Goal: Task Accomplishment & Management: Manage account settings

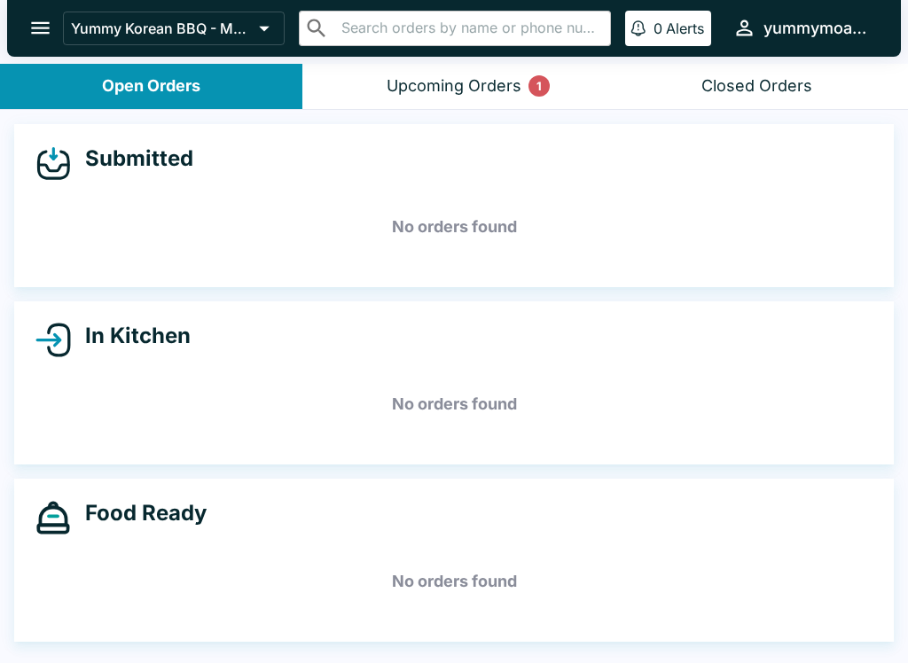
click at [461, 93] on div "Upcoming Orders 1" at bounding box center [453, 86] width 135 height 20
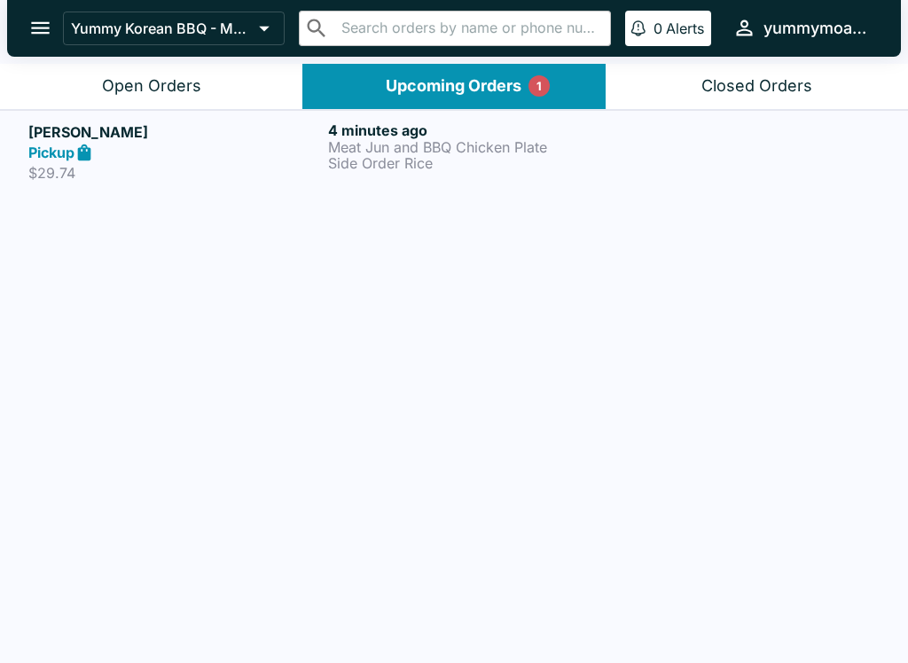
click at [584, 145] on p "Meat Jun and BBQ Chicken Plate" at bounding box center [474, 147] width 293 height 16
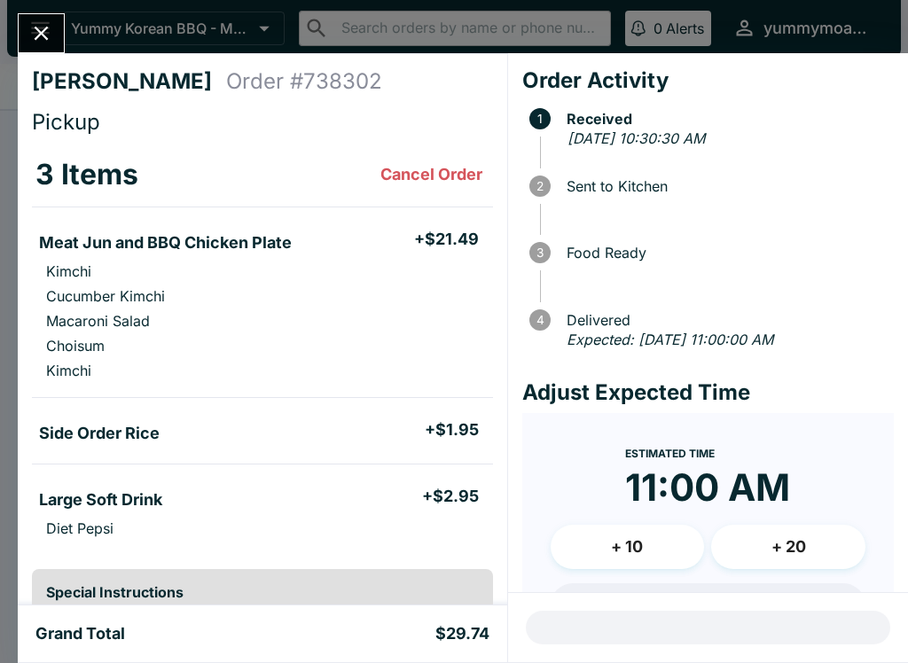
click at [567, 160] on span at bounding box center [717, 160] width 354 height 18
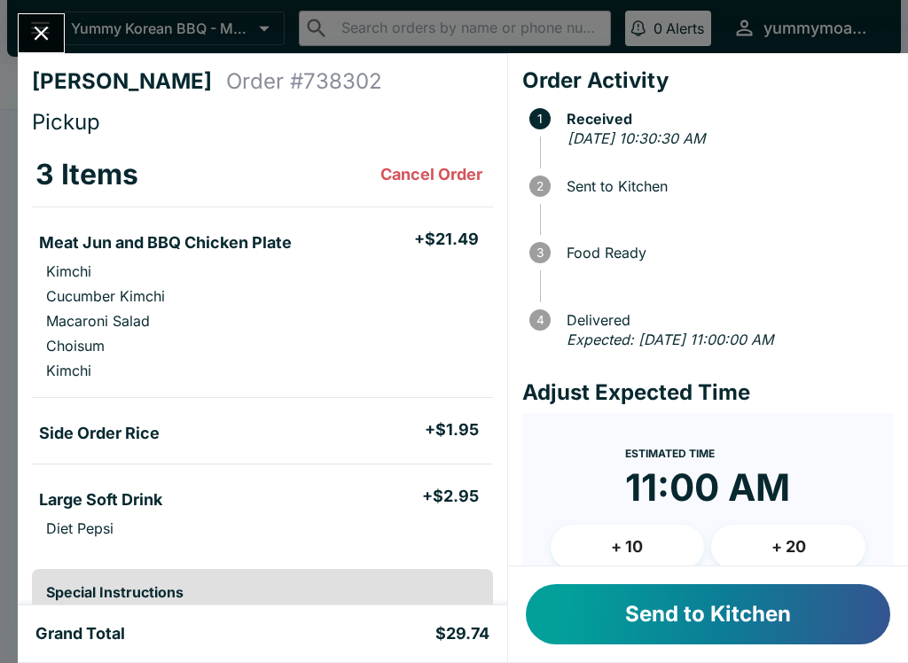
scroll to position [-2, 0]
click at [707, 620] on button "Send to Kitchen" at bounding box center [708, 614] width 364 height 60
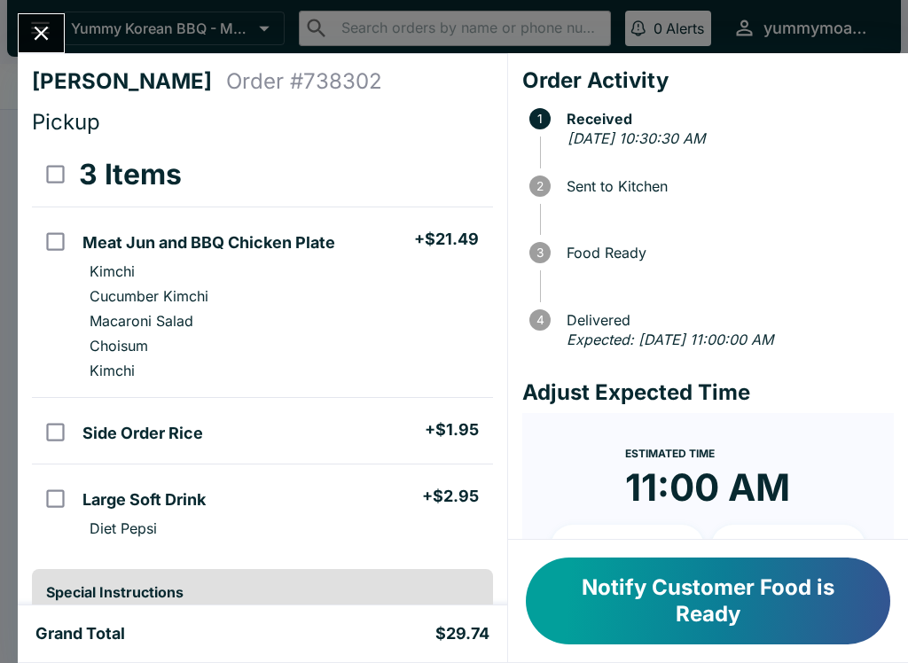
scroll to position [0, 0]
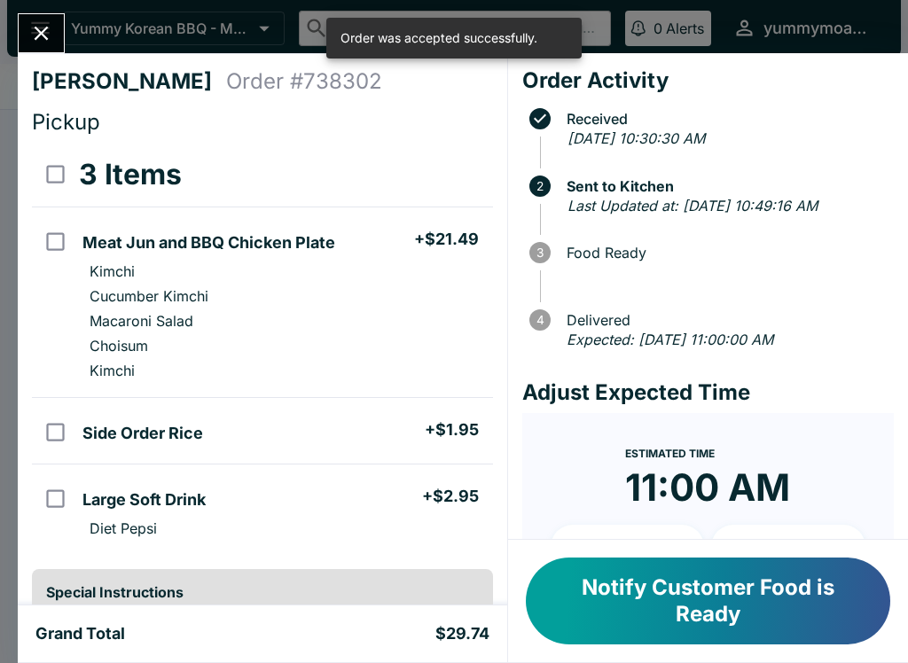
click at [65, 12] on div "Bingsu [PERSON_NAME] Order # 738302 Pickup 3 Items Meat Jun and BBQ Chicken Pla…" at bounding box center [454, 331] width 908 height 663
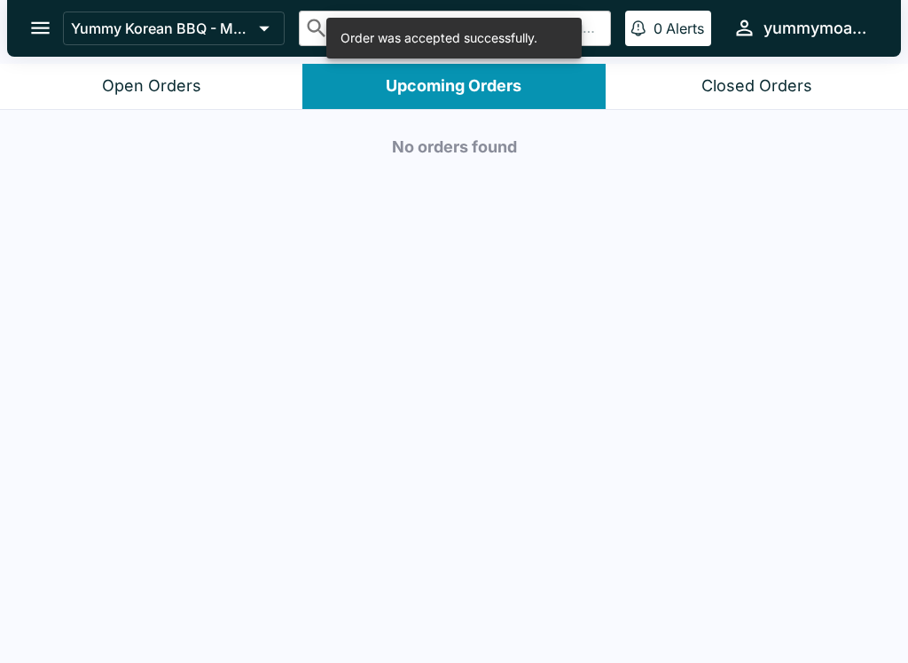
click at [64, 12] on div "Yummy Korean BBQ - Moanalua ​ ​ 0 Alerts yummymoanalua" at bounding box center [471, 28] width 816 height 38
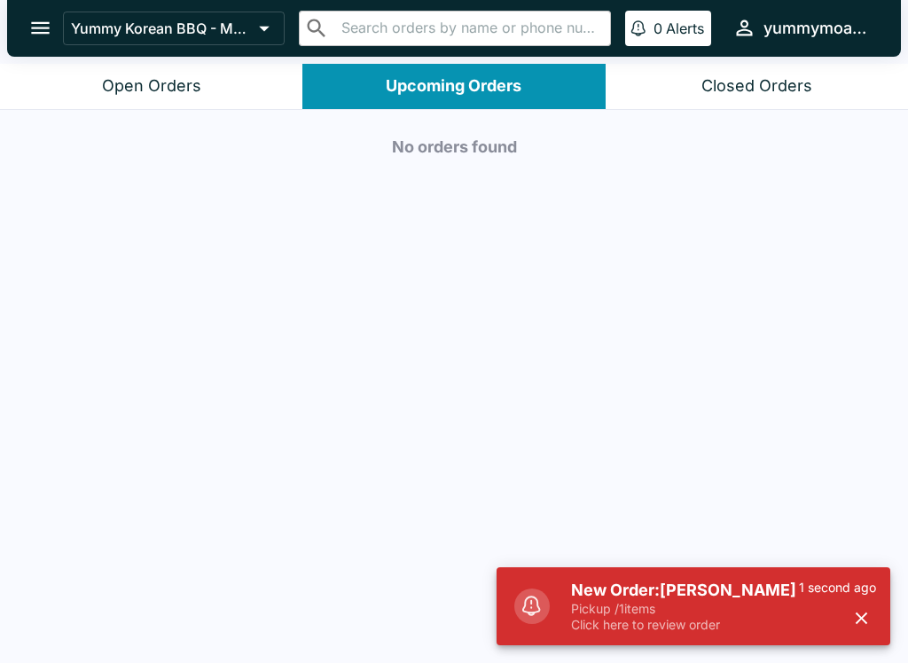
click at [136, 99] on button "Open Orders" at bounding box center [151, 86] width 302 height 45
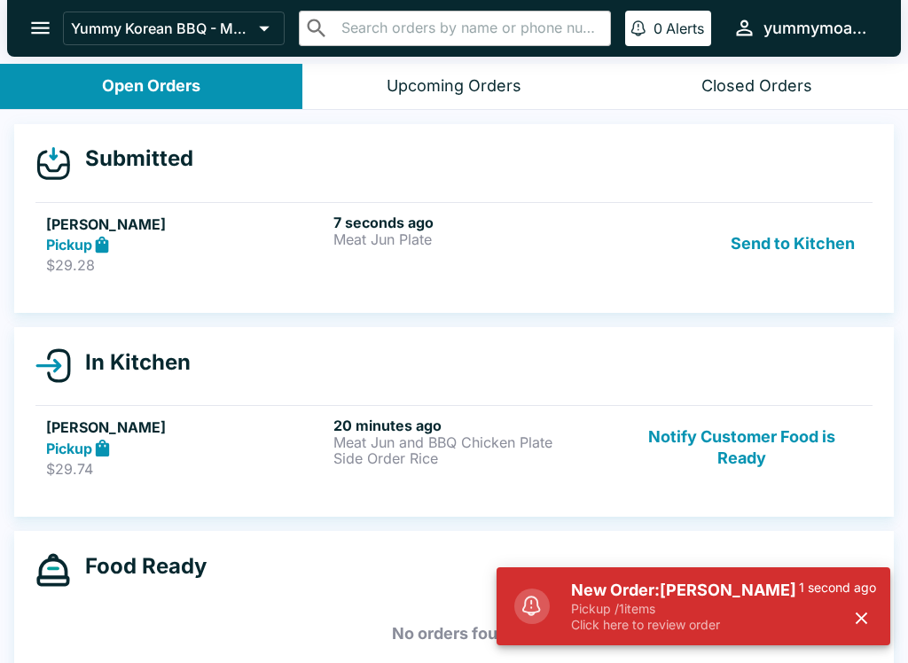
click at [785, 237] on button "Send to Kitchen" at bounding box center [792, 244] width 138 height 61
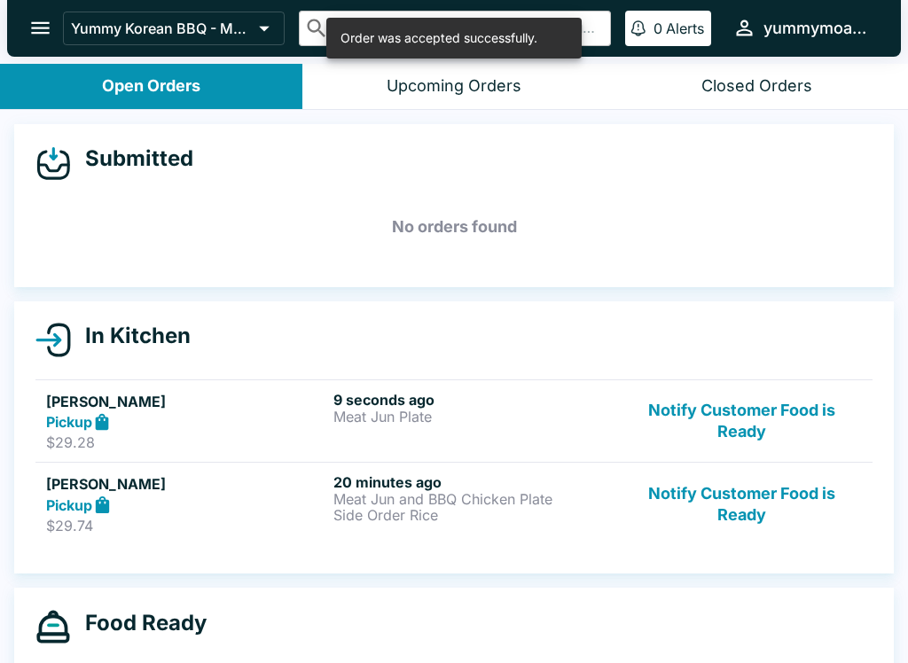
click at [428, 416] on p "Meat Jun Plate" at bounding box center [473, 417] width 280 height 16
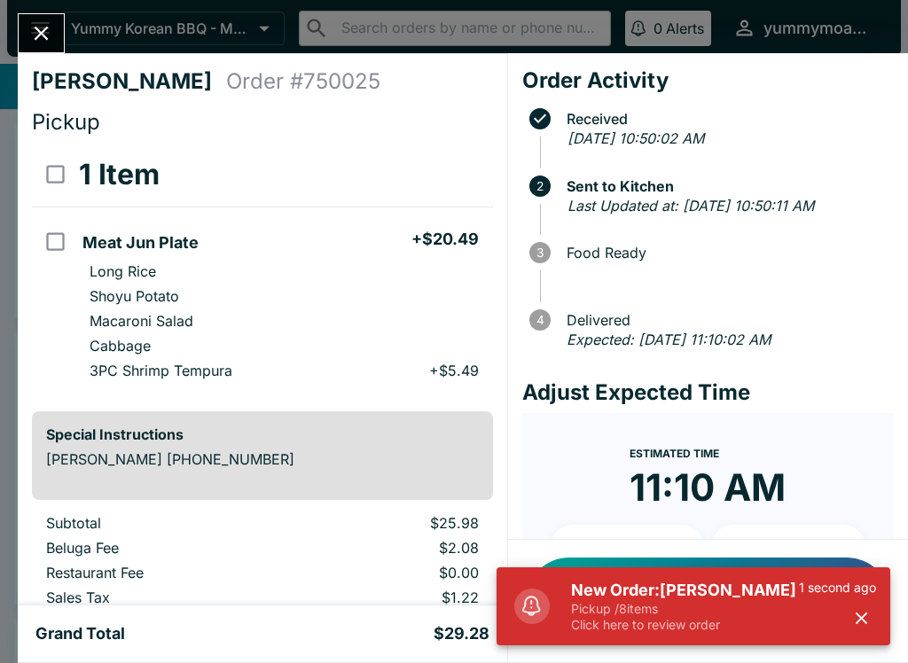
click at [40, 27] on icon "Close" at bounding box center [41, 33] width 24 height 24
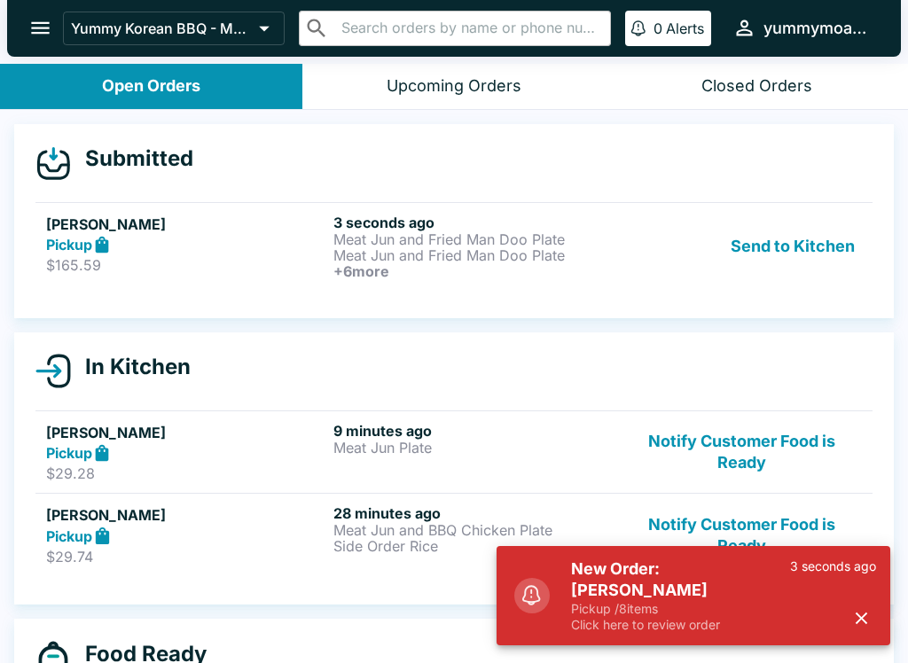
click at [779, 243] on button "Send to Kitchen" at bounding box center [792, 247] width 138 height 66
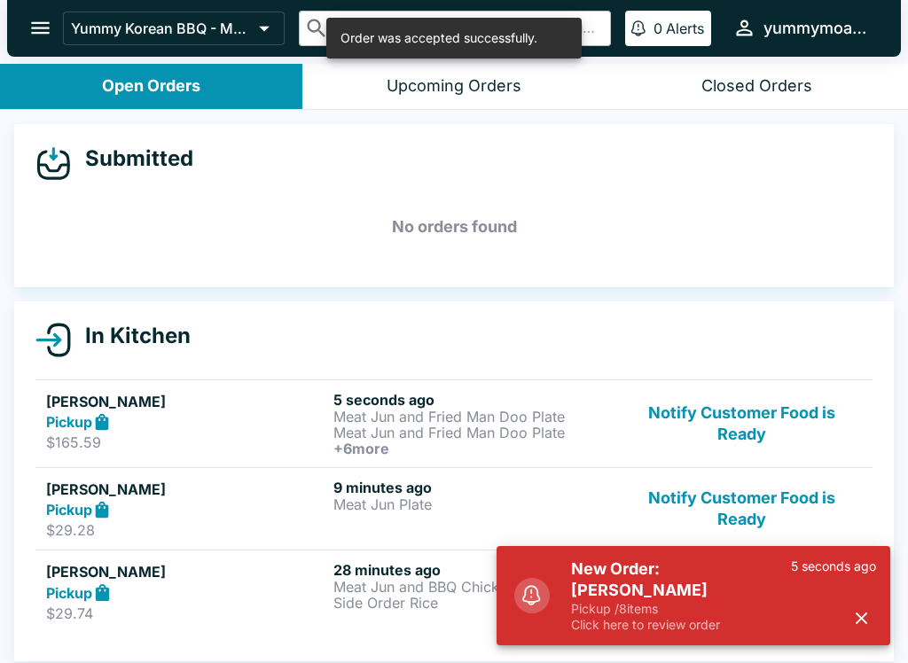
click at [374, 430] on p "Meat Jun and Fried Man Doo Plate" at bounding box center [473, 433] width 280 height 16
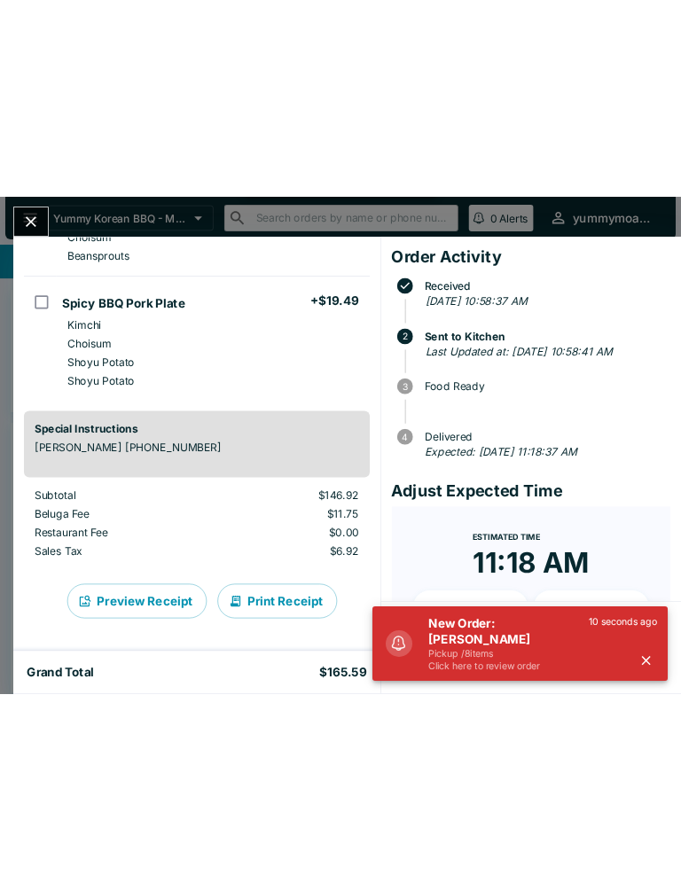
scroll to position [1112, 0]
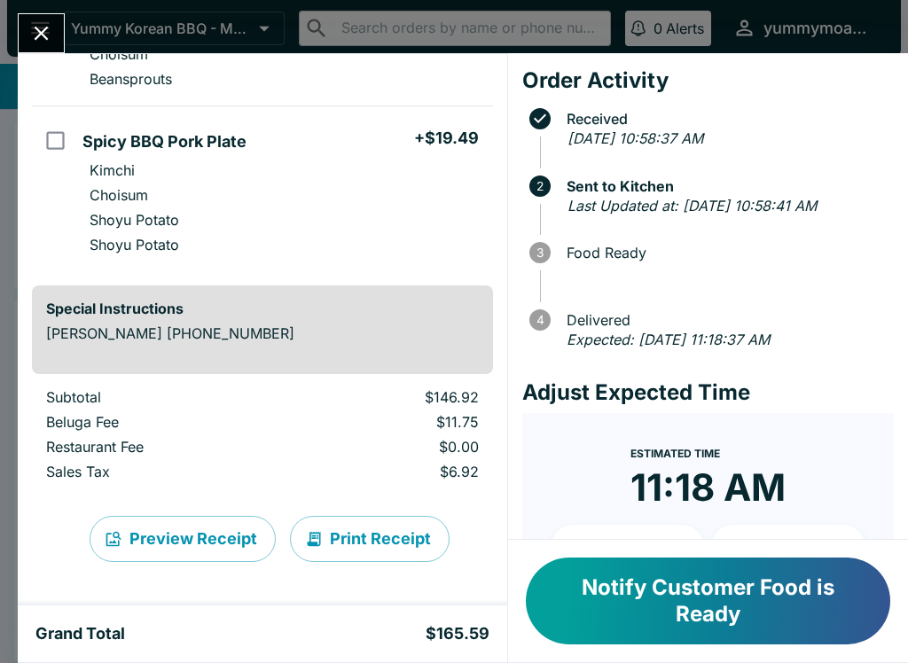
click at [6, 130] on div "[PERSON_NAME] Order # 755179 Pickup 8 Items Meat Jun and Fried Man Doo Plate + …" at bounding box center [454, 331] width 908 height 663
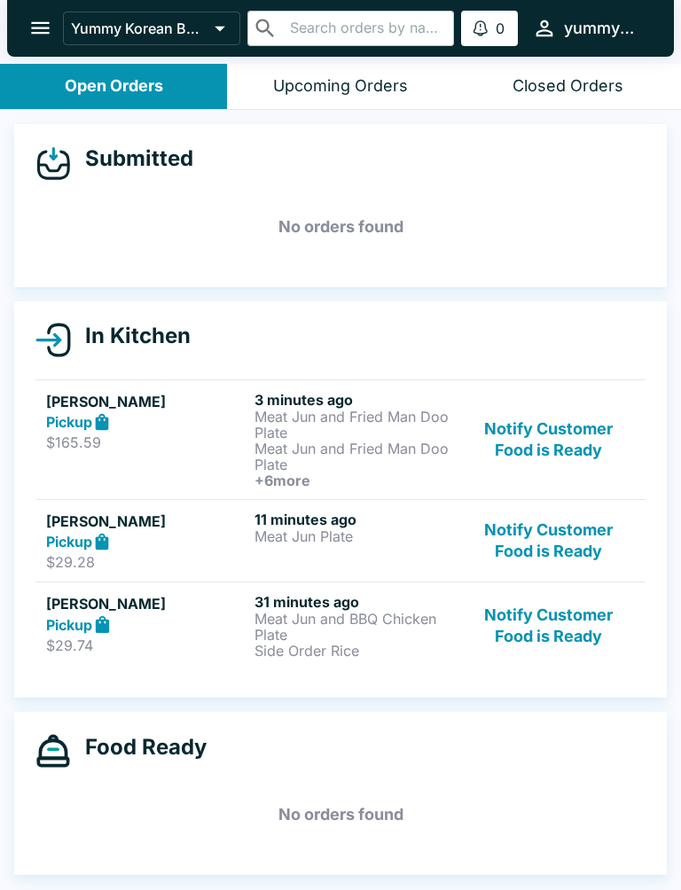
click at [432, 431] on p "Meat Jun and Fried Man Doo Plate" at bounding box center [354, 425] width 201 height 32
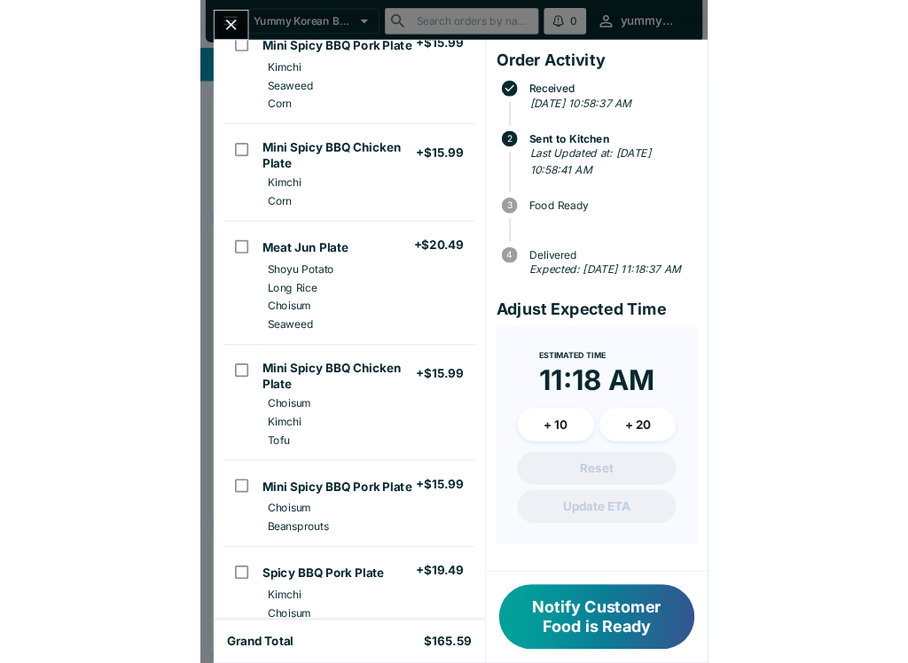
scroll to position [565, 0]
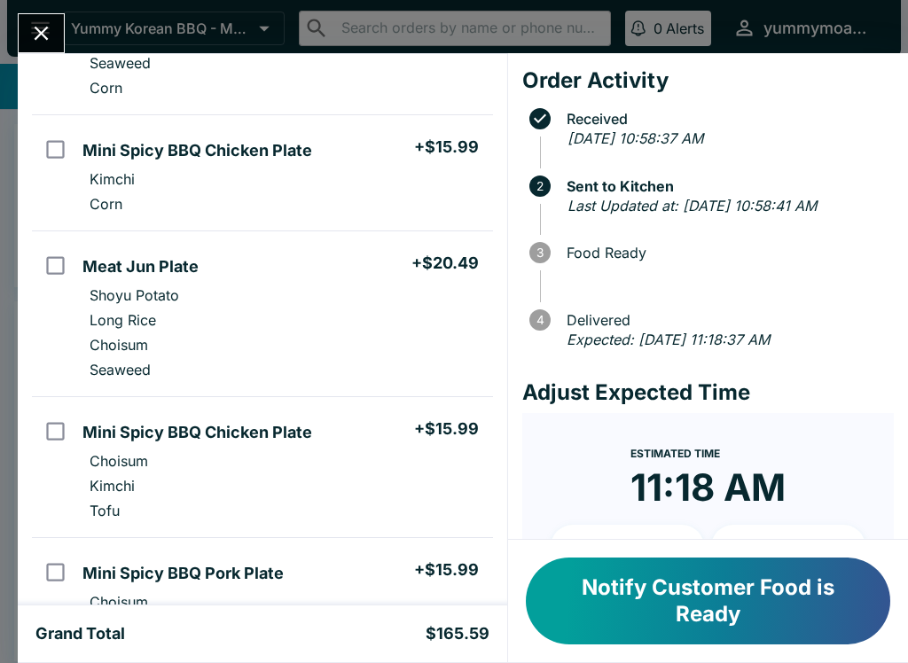
click at [437, 24] on div "[PERSON_NAME] Order # 755179 Pickup 8 Items Meat Jun and Fried Man Doo Plate + …" at bounding box center [454, 331] width 908 height 663
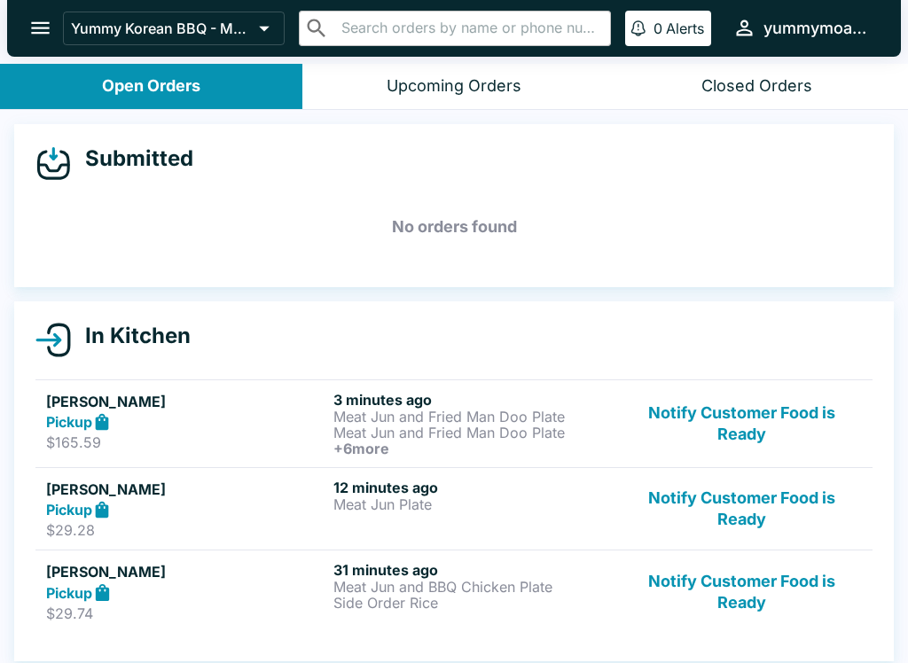
click at [318, 420] on div "Pickup" at bounding box center [186, 422] width 280 height 20
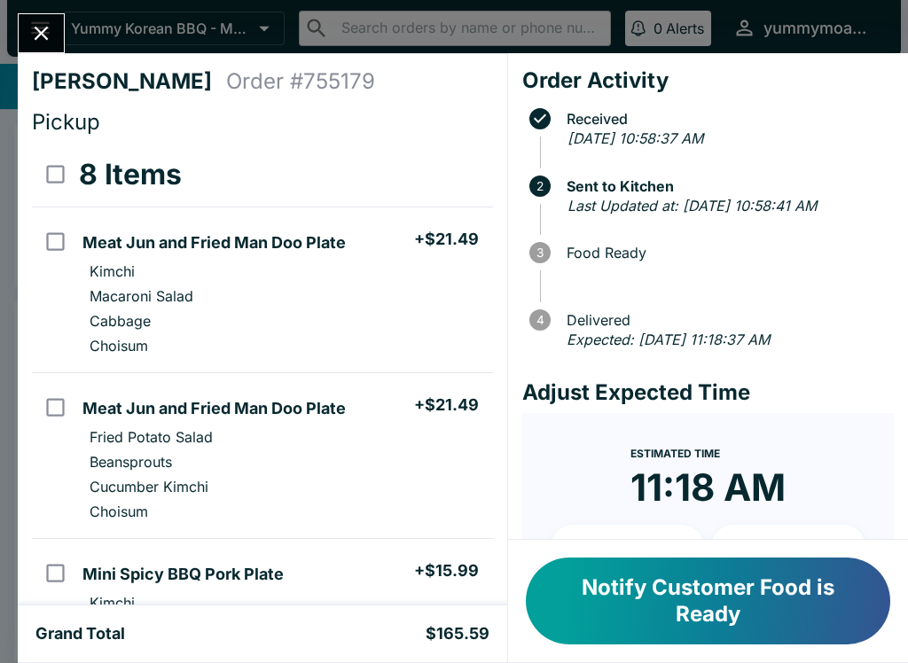
click at [39, 35] on icon "Close" at bounding box center [42, 34] width 14 height 14
